Goal: Find specific page/section: Find specific page/section

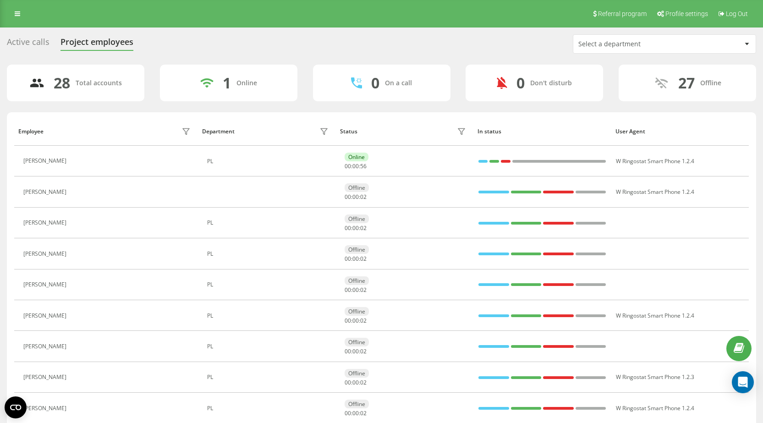
click at [679, 46] on div "Select a department" at bounding box center [633, 44] width 110 height 8
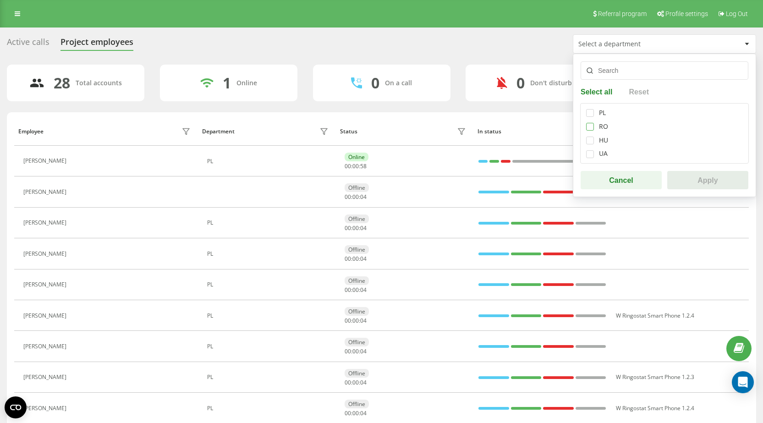
click at [590, 123] on label at bounding box center [590, 123] width 8 height 0
checkbox input "true"
click at [703, 179] on button "Apply" at bounding box center [707, 180] width 81 height 18
